Goal: Task Accomplishment & Management: Use online tool/utility

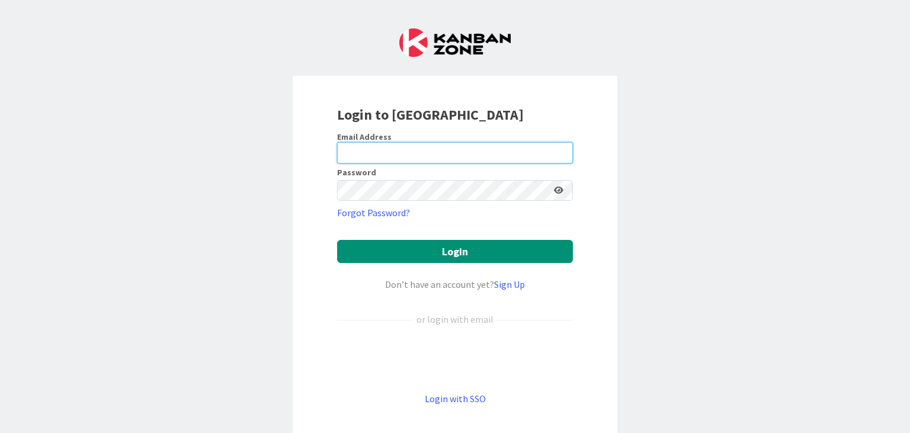
click at [409, 154] on input "email" at bounding box center [455, 152] width 236 height 21
type input "[PERSON_NAME][EMAIL_ADDRESS][DOMAIN_NAME]"
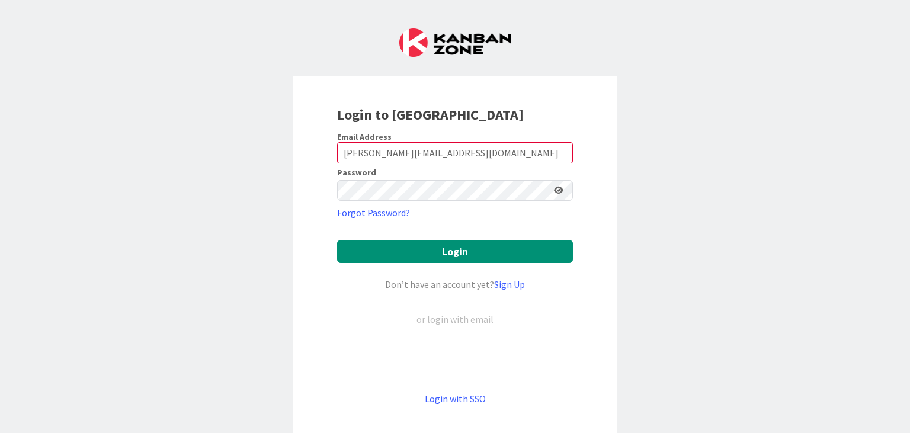
click at [560, 188] on icon at bounding box center [558, 190] width 9 height 8
click at [337, 240] on button "Login" at bounding box center [455, 251] width 236 height 23
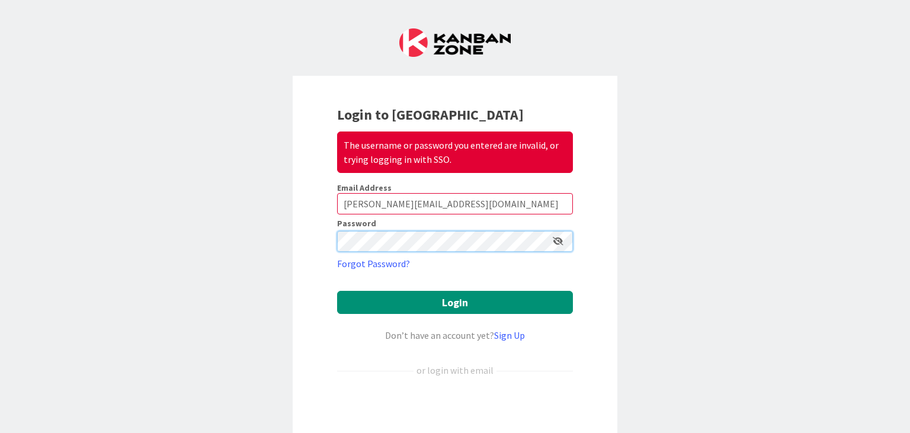
click at [337, 291] on button "Login" at bounding box center [455, 302] width 236 height 23
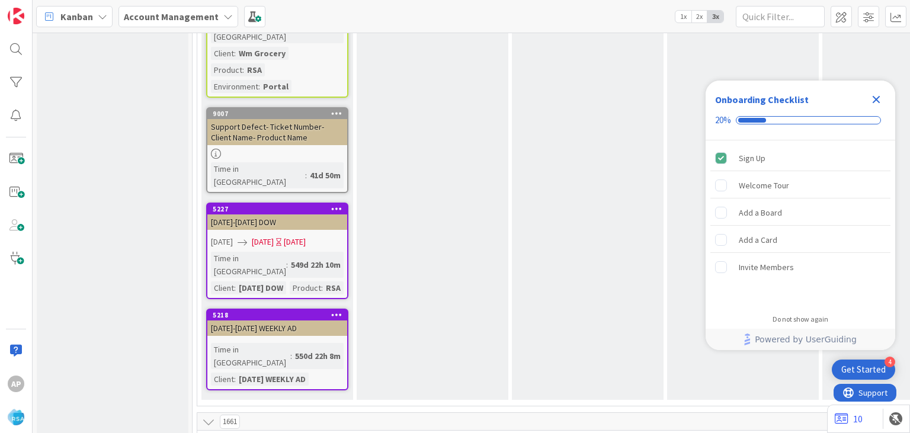
scroll to position [2253, 0]
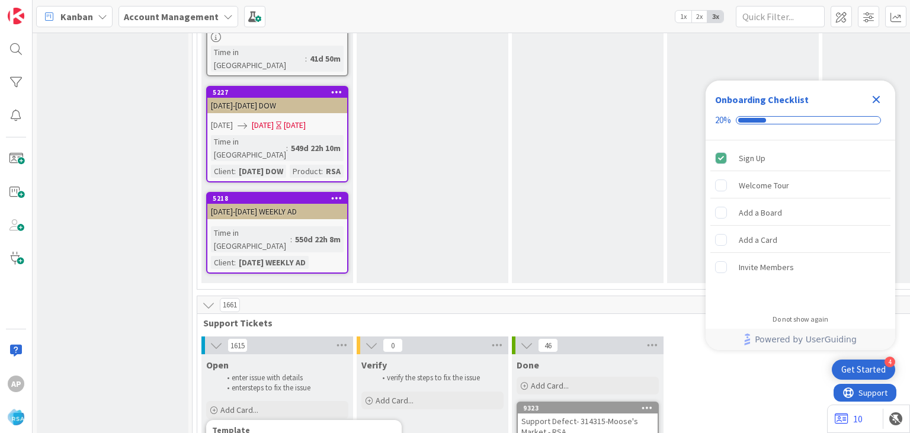
scroll to position [2333, 0]
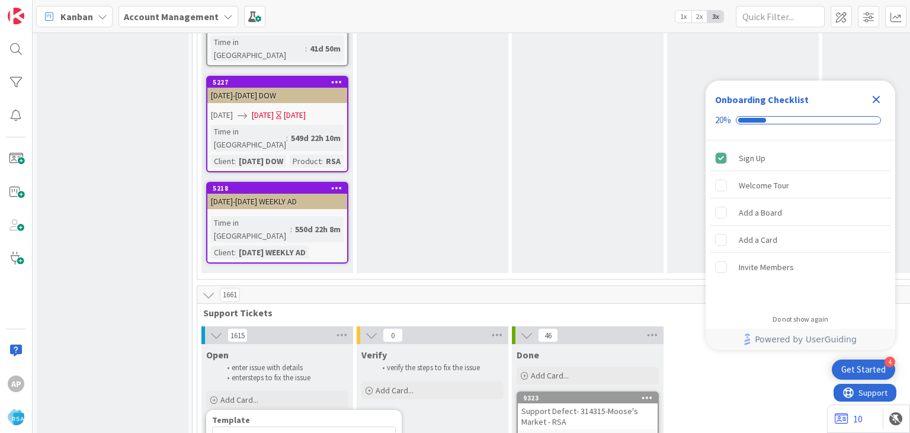
type textarea "x"
type textarea "Support Maintenance - Ticket Number-"
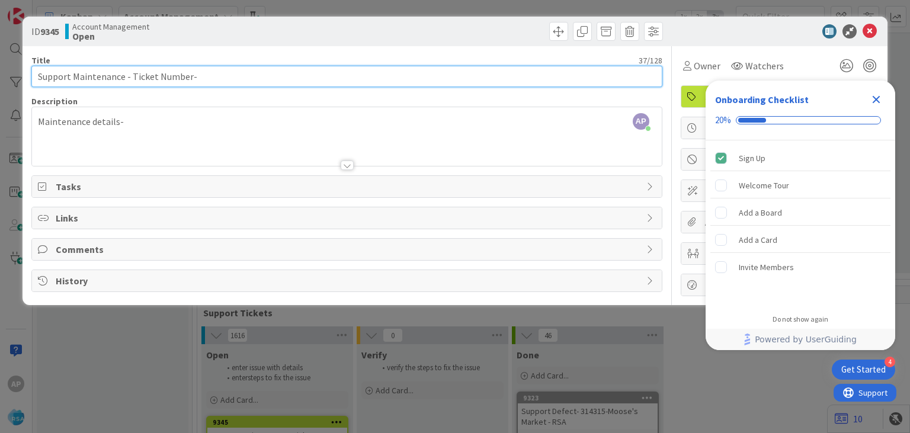
drag, startPoint x: 130, startPoint y: 78, endPoint x: 187, endPoint y: 78, distance: 56.3
click at [187, 78] on input "Support Maintenance - Ticket Number-" at bounding box center [346, 76] width 630 height 21
drag, startPoint x: 187, startPoint y: 78, endPoint x: 131, endPoint y: 75, distance: 55.7
click at [131, 75] on input "Support Maintenance - Ticket Number-" at bounding box center [346, 76] width 630 height 21
paste input "#315533"
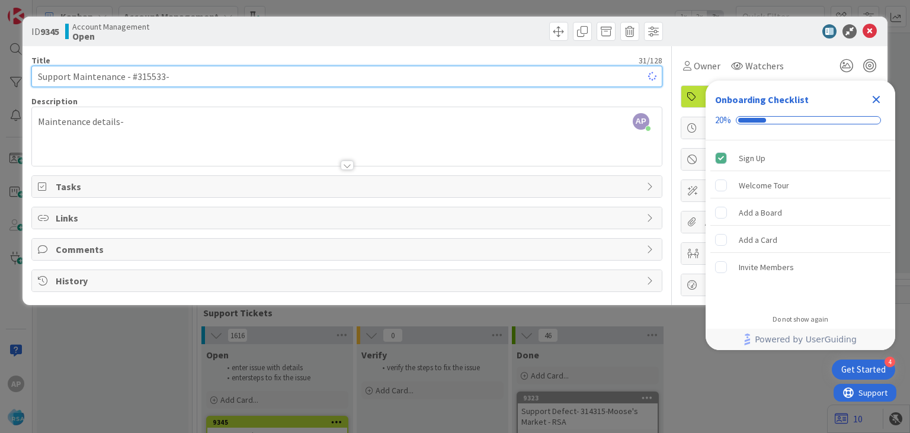
click at [137, 77] on input "Support Maintenance - #315533-" at bounding box center [346, 76] width 630 height 21
click at [174, 73] on input "Support Maintenance - 315533-" at bounding box center [346, 76] width 630 height 21
paste input "Sons of St [PERSON_NAME]"
type input "Support Maintenance - 315533- Sons of St [PERSON_NAME]-RSA"
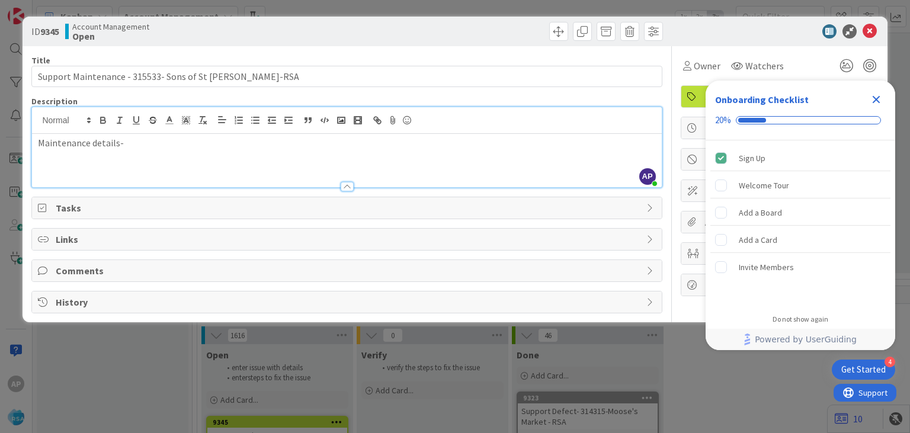
click at [136, 134] on div "Maintenance details-" at bounding box center [346, 160] width 629 height 53
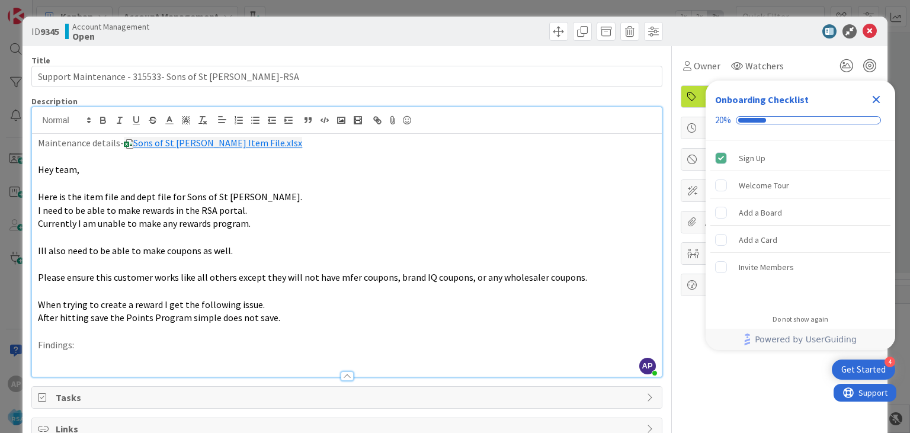
click at [99, 348] on p "Findings:" at bounding box center [346, 345] width 617 height 14
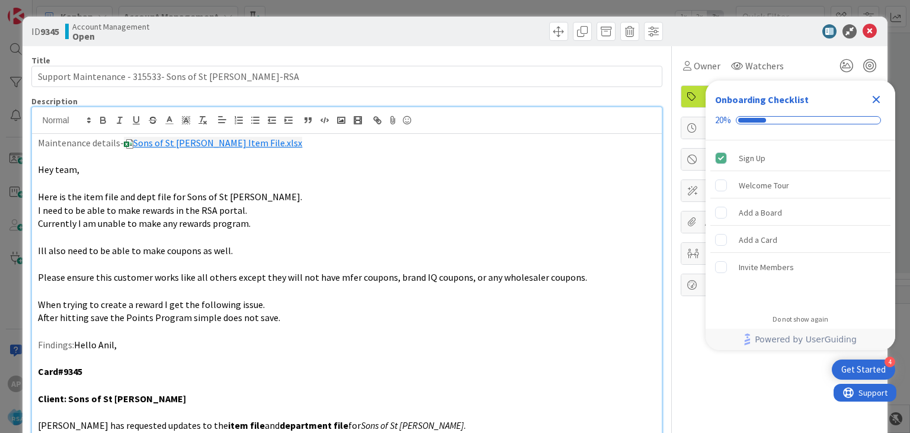
scroll to position [133, 0]
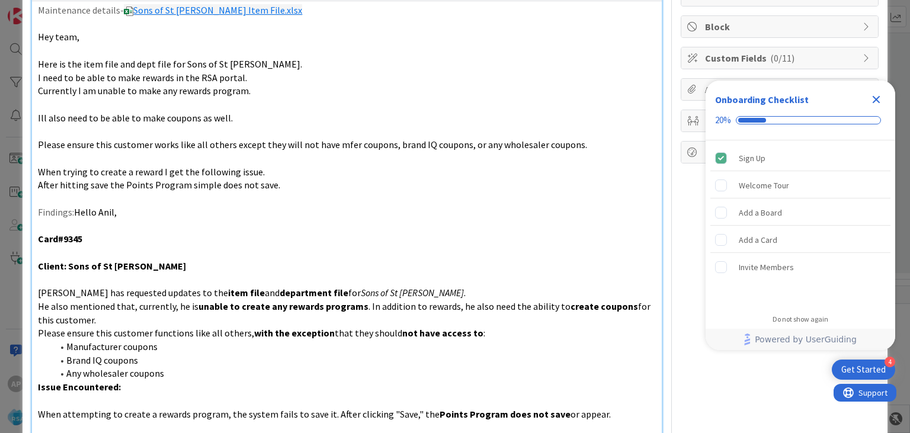
click at [683, 214] on div "Owner Watchers Support Ticket Dates Block Custom Fields ( 0/11 ) Attachments Mi…" at bounding box center [779, 250] width 198 height 672
click at [878, 101] on icon "Close Checklist" at bounding box center [876, 100] width 8 height 8
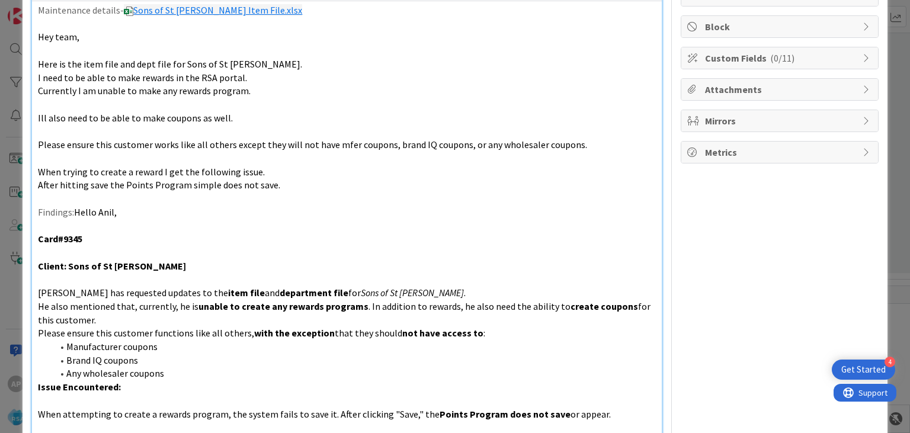
scroll to position [0, 0]
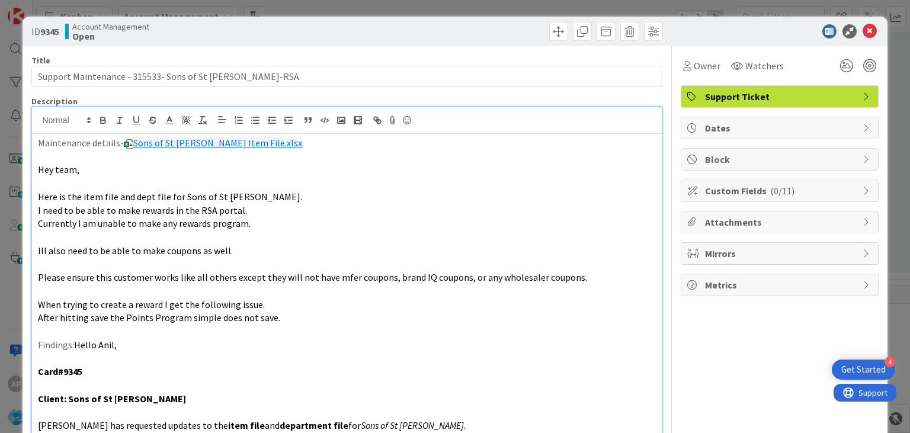
click at [866, 127] on icon at bounding box center [866, 127] width 9 height 9
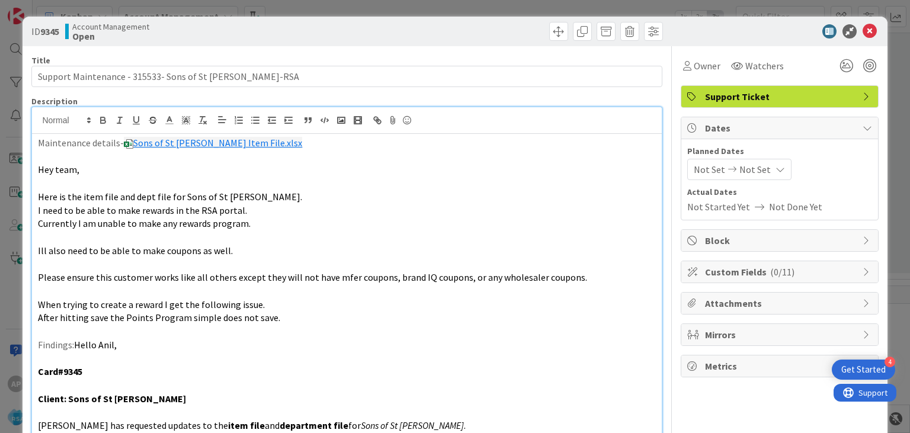
click at [705, 169] on span "Not Set" at bounding box center [708, 169] width 31 height 14
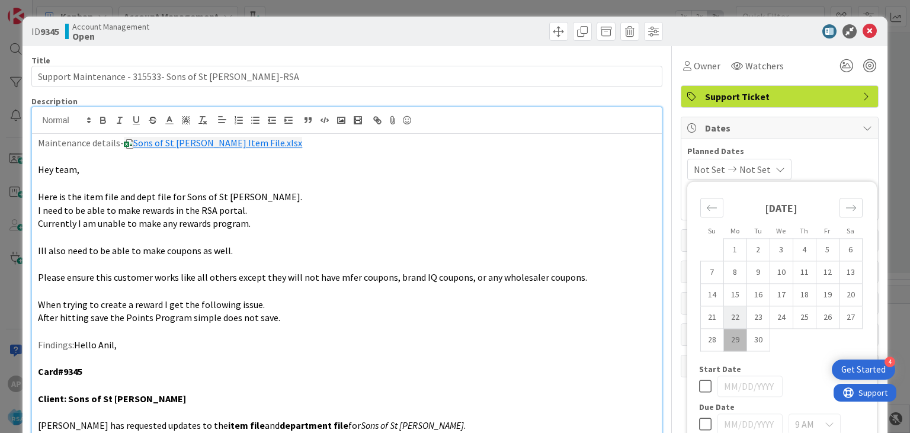
click at [733, 312] on td "22" at bounding box center [734, 317] width 23 height 23
type input "[DATE]"
click at [767, 169] on span "Not Set" at bounding box center [751, 169] width 31 height 14
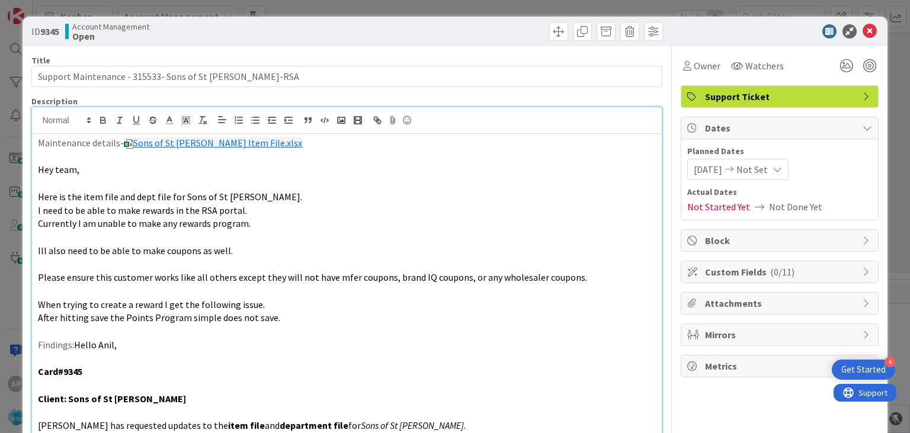
click at [767, 169] on span "Not Set" at bounding box center [751, 169] width 31 height 14
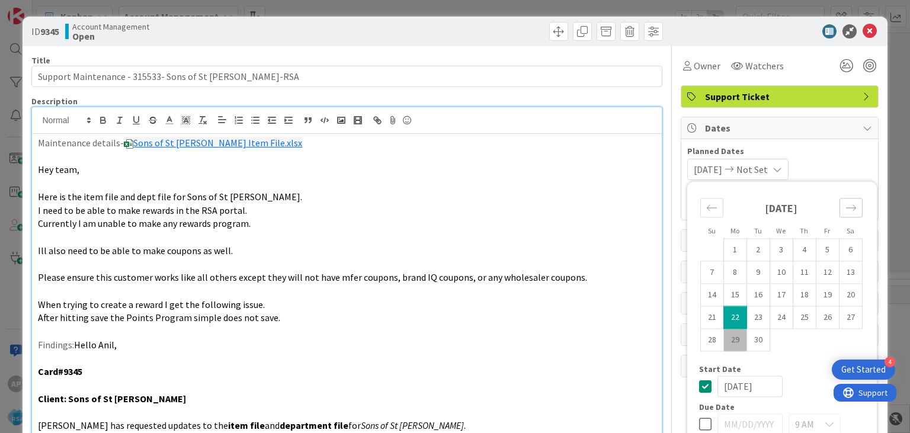
click at [853, 204] on icon "Move forward to switch to the next month." at bounding box center [850, 207] width 11 height 11
click at [823, 252] on td "3" at bounding box center [826, 250] width 23 height 23
type input "[DATE]"
click at [821, 166] on div "[DATE] [DATE] Su Mo Tu We Th Fr Sa [DATE] 1 2 3 4 5 6 7 8 9 10 11 12 13 14 15 1…" at bounding box center [779, 169] width 185 height 21
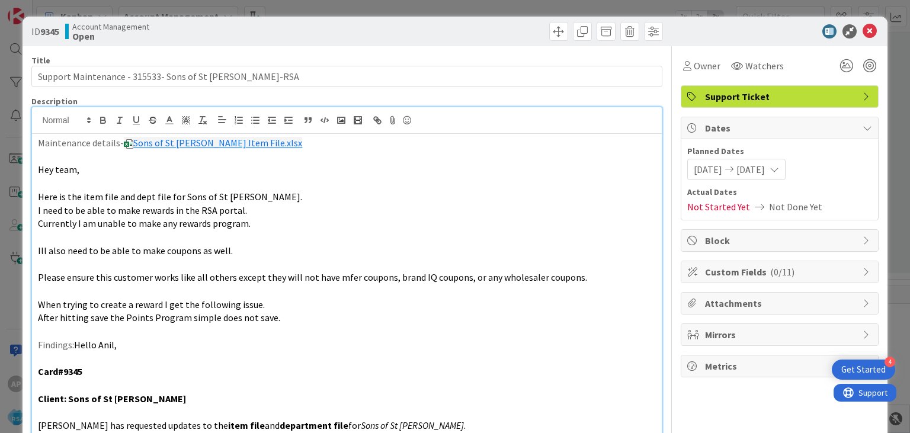
click at [868, 238] on icon at bounding box center [866, 240] width 9 height 9
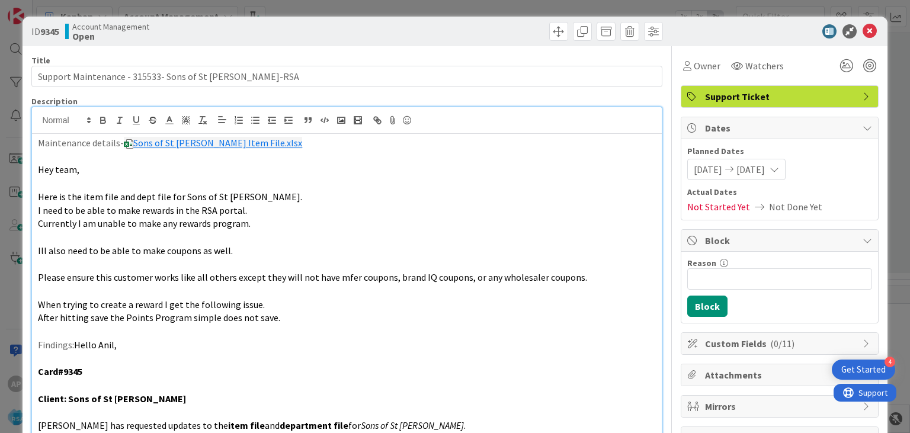
scroll to position [70, 0]
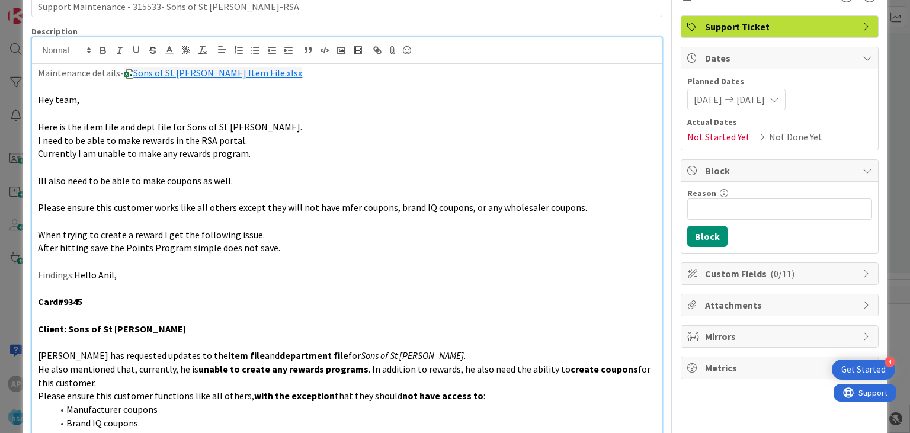
click at [865, 269] on icon at bounding box center [866, 273] width 9 height 9
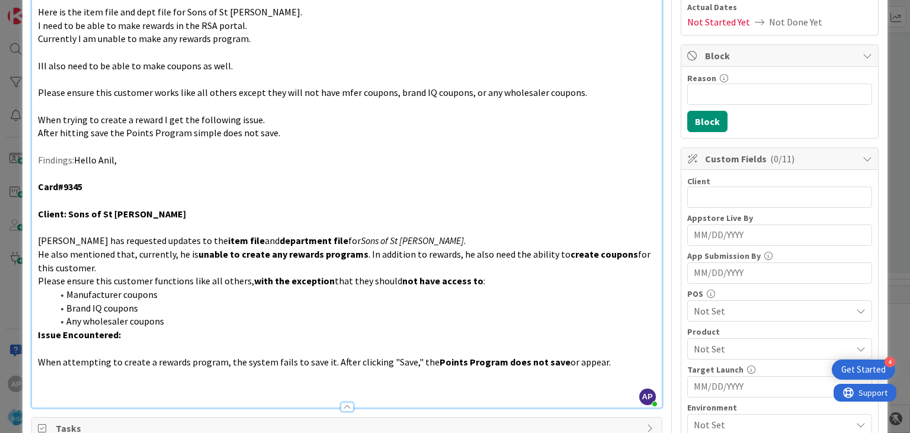
scroll to position [0, 0]
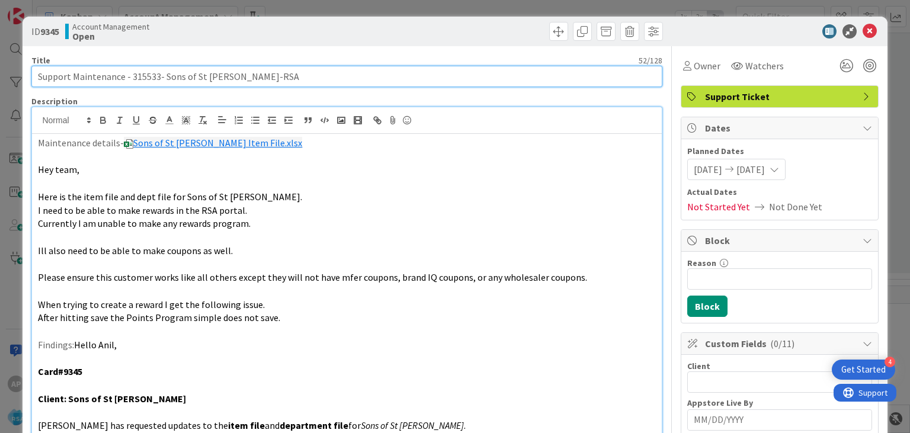
drag, startPoint x: 164, startPoint y: 76, endPoint x: 236, endPoint y: 81, distance: 71.8
click at [236, 81] on input "Support Maintenance - 315533- Sons of St [PERSON_NAME]-RSA" at bounding box center [346, 76] width 630 height 21
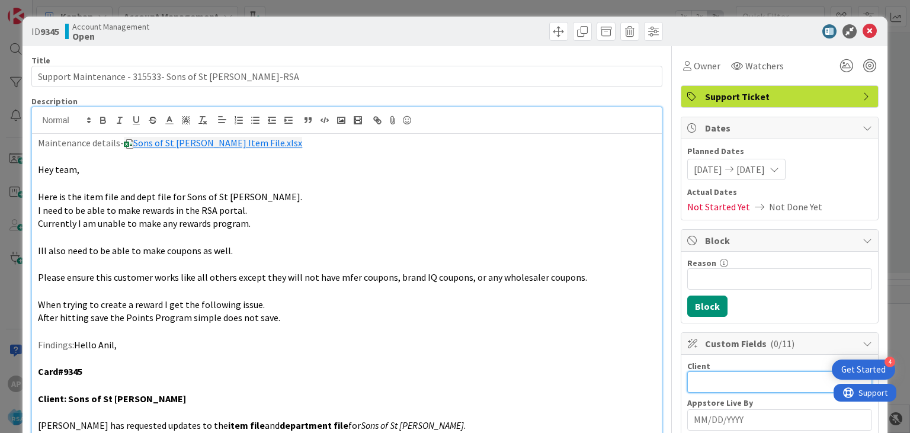
click at [700, 379] on input "text" at bounding box center [779, 381] width 185 height 21
paste input "Sons of St [PERSON_NAME]"
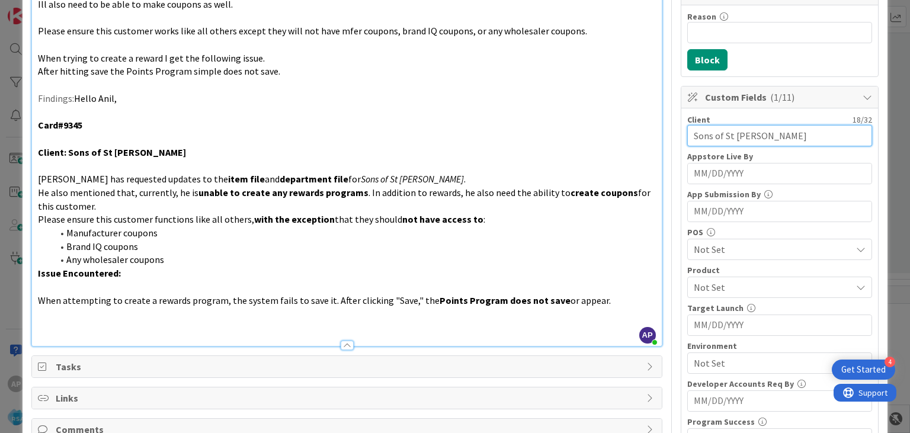
scroll to position [248, 0]
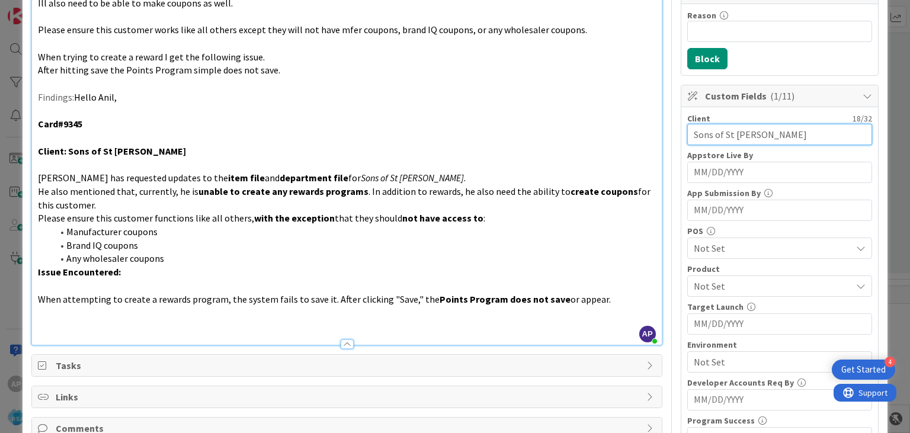
type input "Sons of St [PERSON_NAME]"
click at [714, 279] on span "Not Set" at bounding box center [772, 286] width 158 height 14
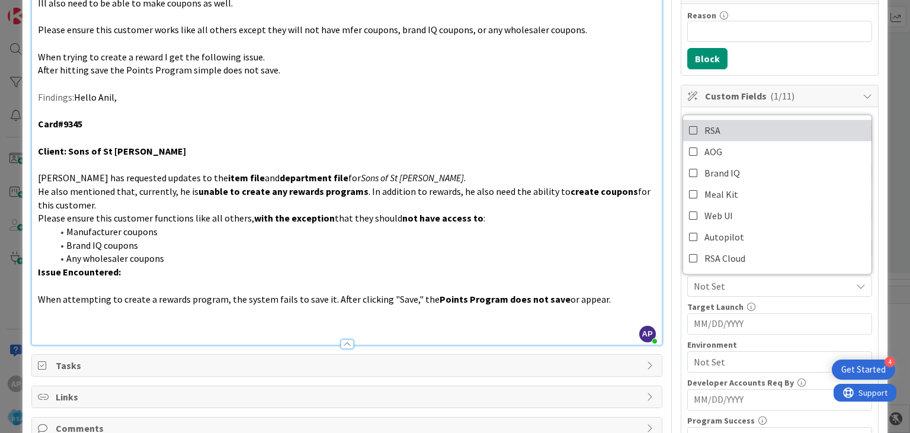
click at [695, 130] on icon at bounding box center [693, 130] width 9 height 18
click at [681, 301] on div "Client 18 / 32 Sons of St [PERSON_NAME] Appstore Live By Navigate forward to in…" at bounding box center [779, 318] width 197 height 423
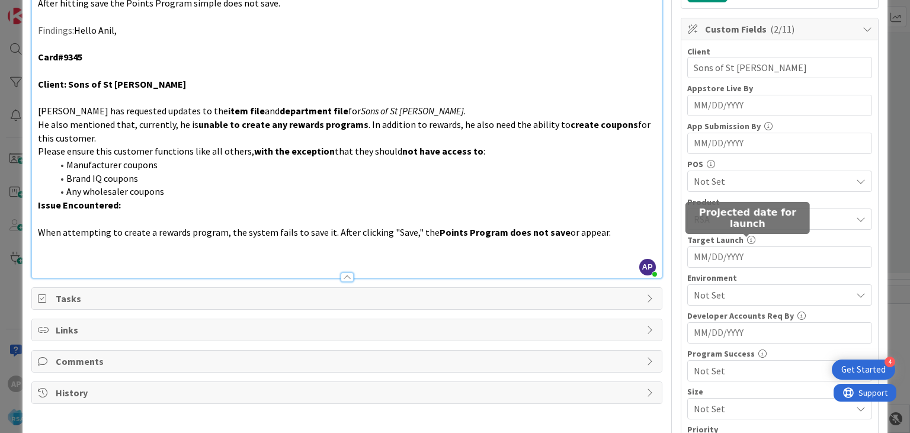
scroll to position [316, 0]
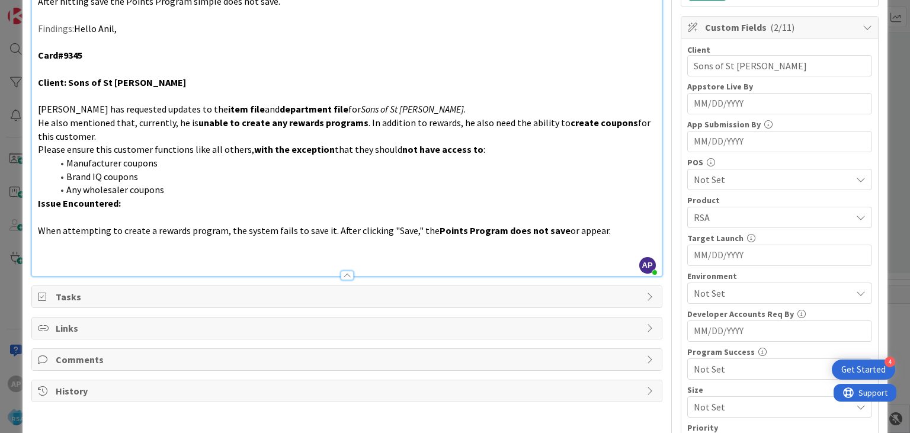
click at [727, 290] on span "Not Set" at bounding box center [772, 293] width 158 height 14
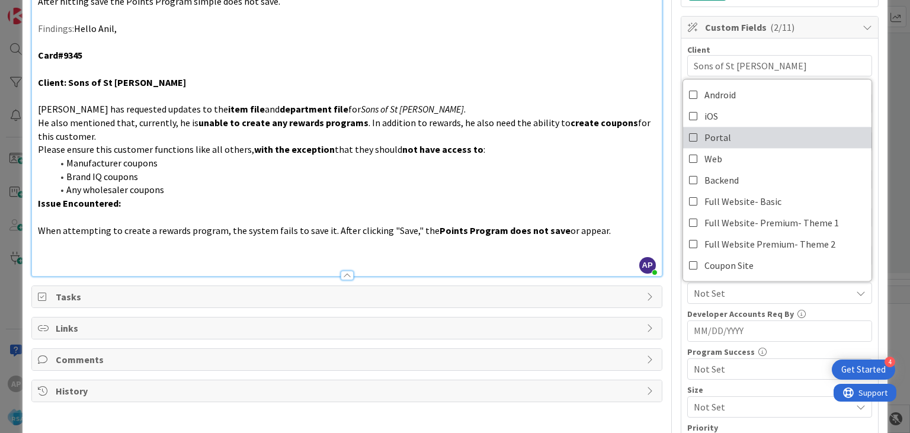
click at [688, 136] on link "Portal" at bounding box center [777, 137] width 188 height 21
click at [668, 149] on div "Title 52 / 128 Support Maintenance - 315533- Sons of St [PERSON_NAME]-RSA Descr…" at bounding box center [454, 143] width 846 height 826
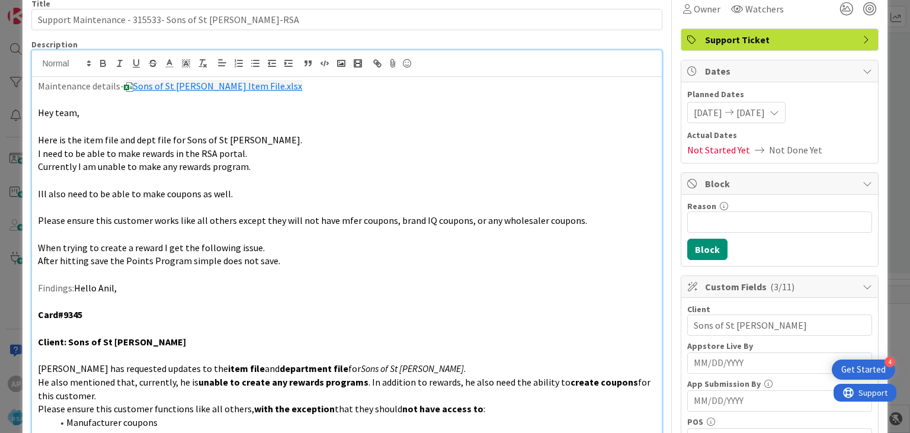
scroll to position [0, 0]
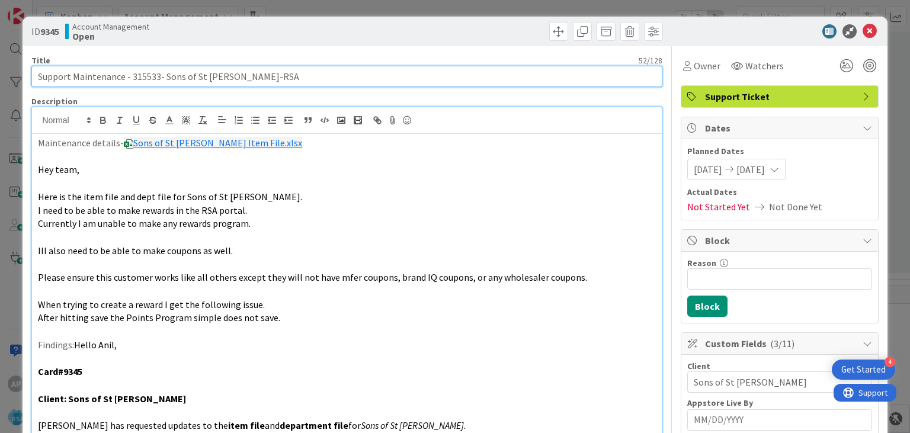
drag, startPoint x: 73, startPoint y: 78, endPoint x: 236, endPoint y: 79, distance: 162.3
click at [236, 79] on input "Support Maintenance - 315533- Sons of St [PERSON_NAME]-RSA" at bounding box center [346, 76] width 630 height 21
